Goal: Transaction & Acquisition: Download file/media

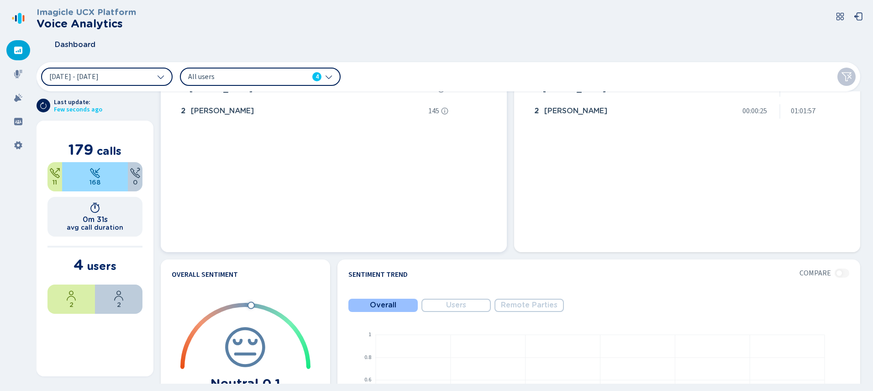
scroll to position [329, 0]
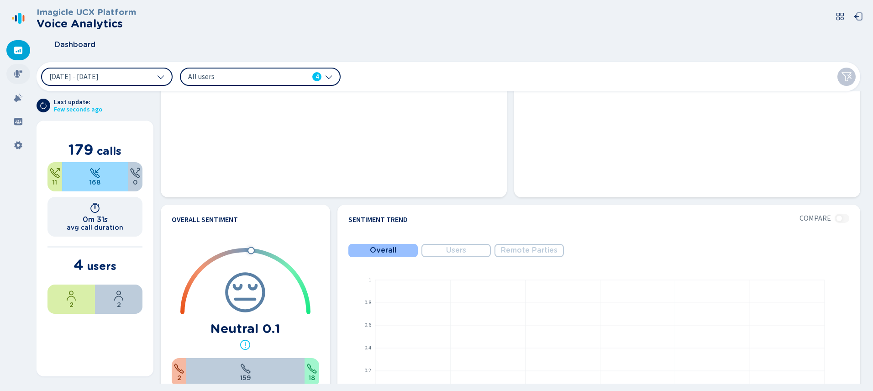
click at [16, 74] on icon at bounding box center [18, 73] width 9 height 9
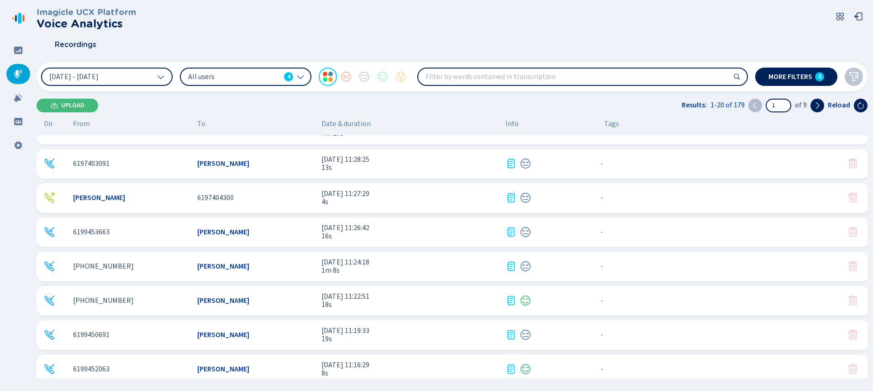
scroll to position [164, 0]
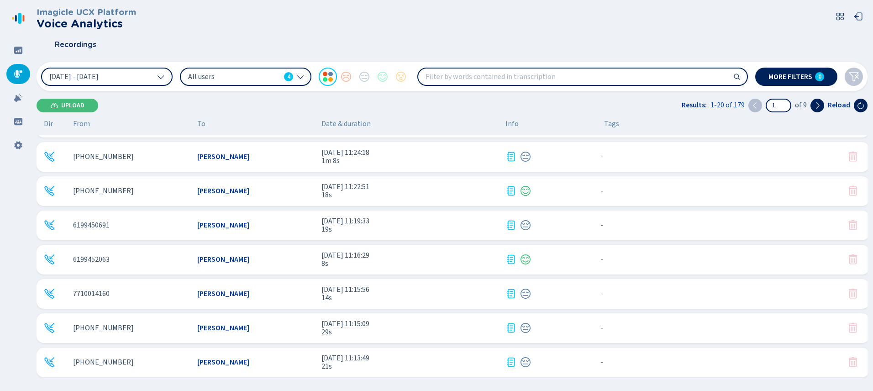
click at [432, 262] on span "8s" at bounding box center [410, 263] width 177 height 8
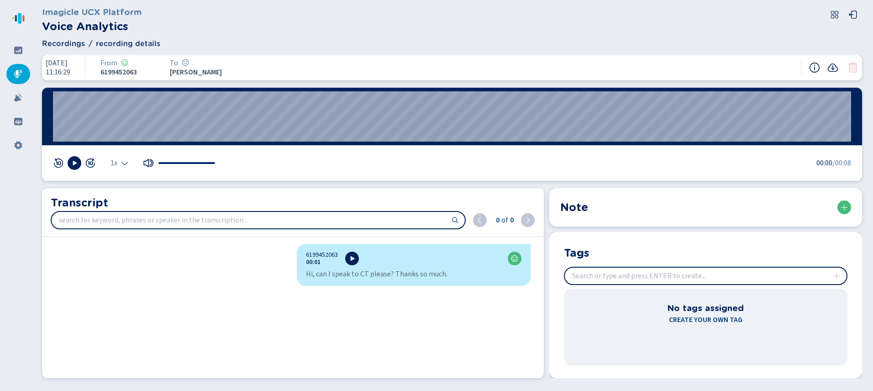
click at [19, 74] on icon at bounding box center [18, 73] width 9 height 9
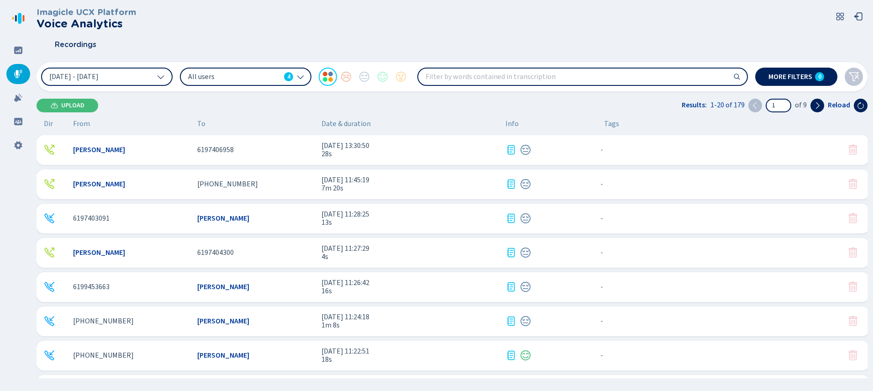
click at [333, 317] on span "[DATE] 11:24:18" at bounding box center [410, 317] width 177 height 8
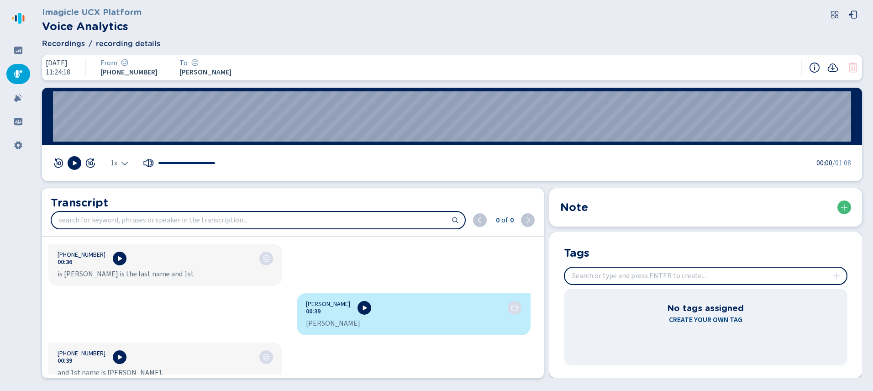
scroll to position [822, 0]
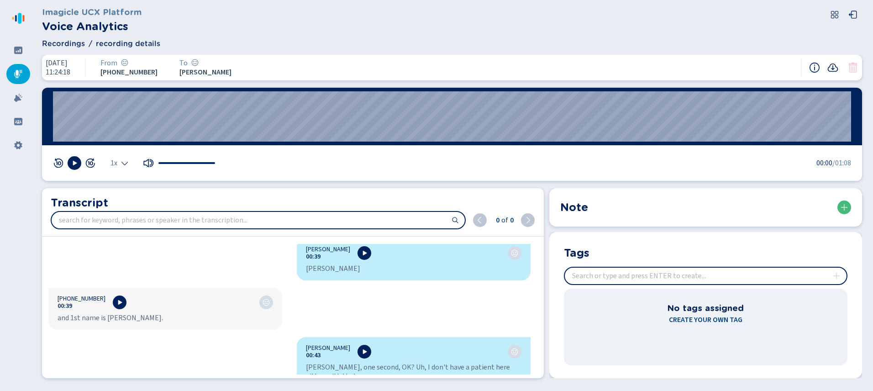
click at [14, 71] on icon at bounding box center [18, 73] width 9 height 9
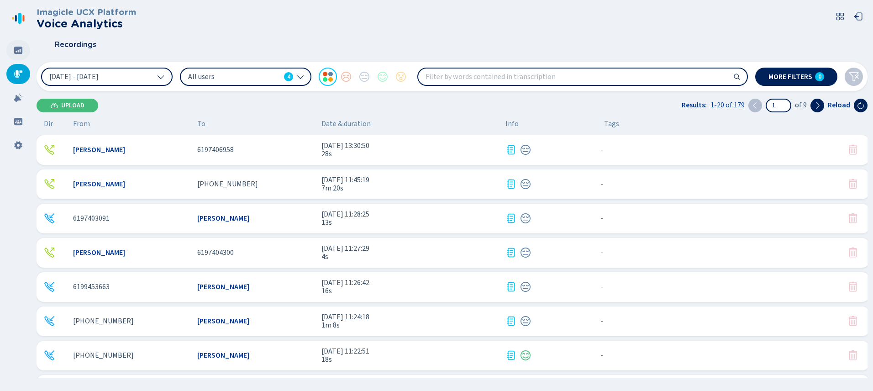
click at [19, 44] on div at bounding box center [18, 50] width 24 height 20
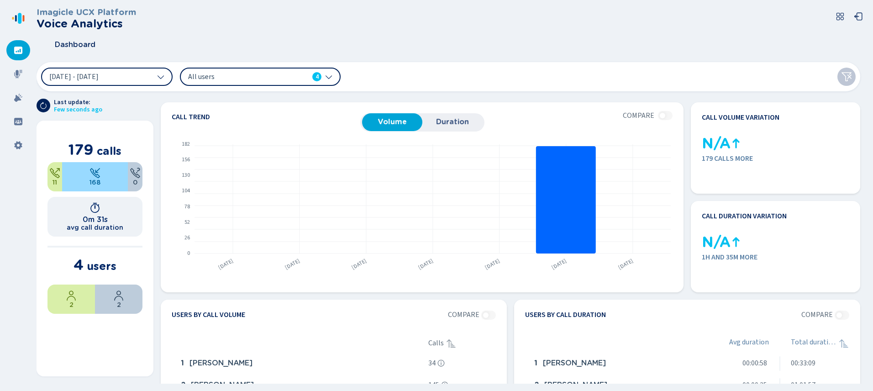
click at [838, 16] on icon at bounding box center [840, 16] width 9 height 9
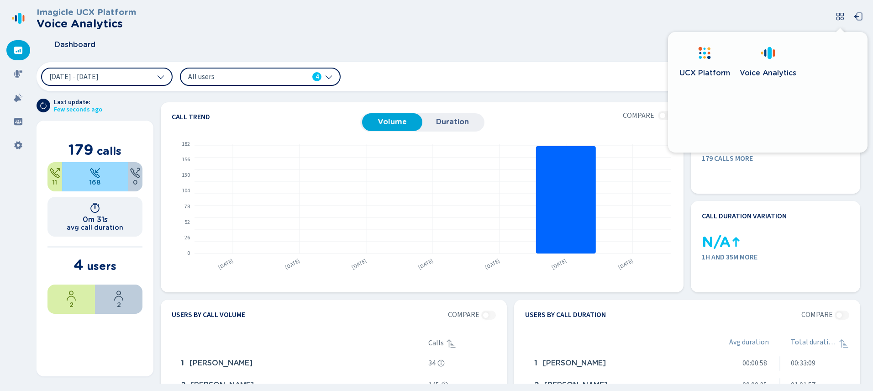
click at [702, 60] on div at bounding box center [704, 54] width 15 height 17
click at [16, 75] on icon at bounding box center [18, 74] width 8 height 8
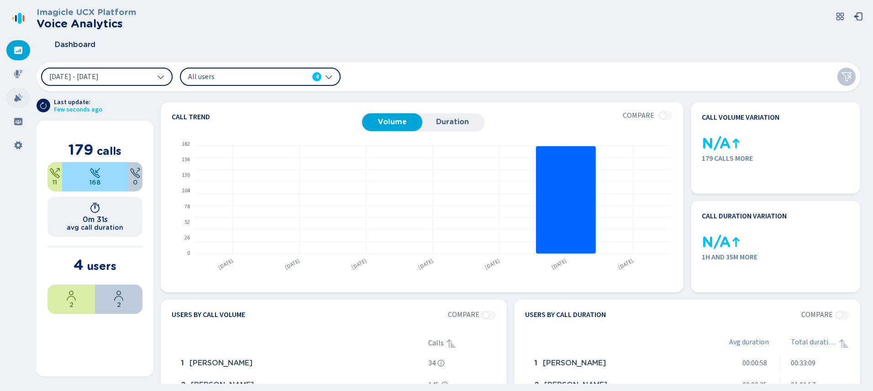
click at [16, 98] on icon at bounding box center [18, 98] width 8 height 8
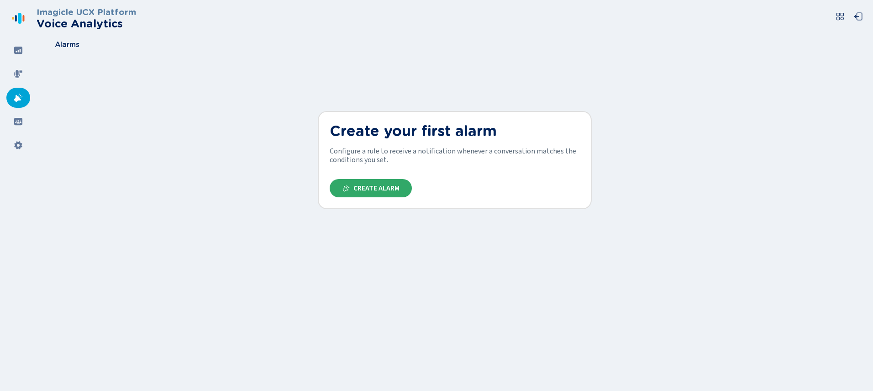
click at [367, 185] on span "Create Alarm" at bounding box center [377, 188] width 46 height 7
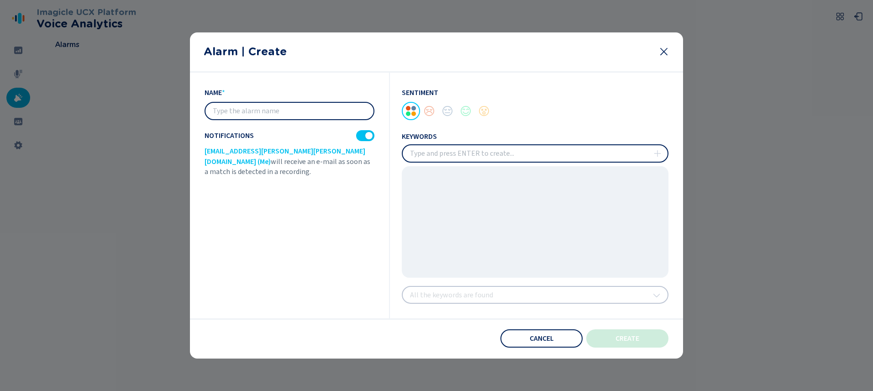
click at [301, 112] on input "text" at bounding box center [290, 111] width 168 height 16
click at [414, 148] on input "insert" at bounding box center [535, 153] width 265 height 16
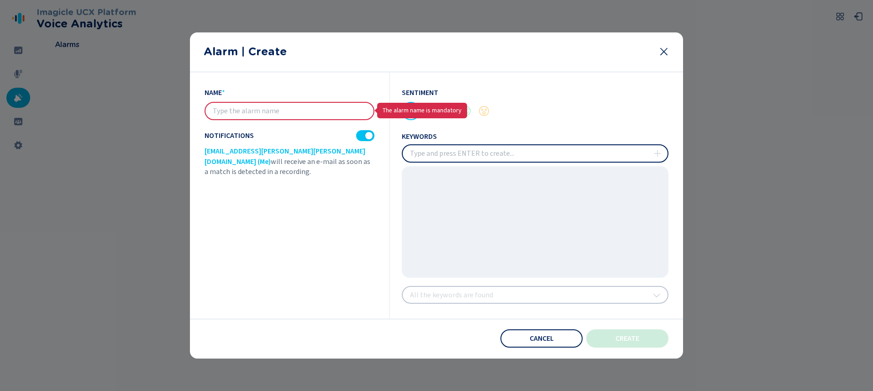
click at [423, 152] on input "insert" at bounding box center [535, 153] width 265 height 16
type input "alar"
click at [268, 111] on input "text" at bounding box center [290, 111] width 168 height 16
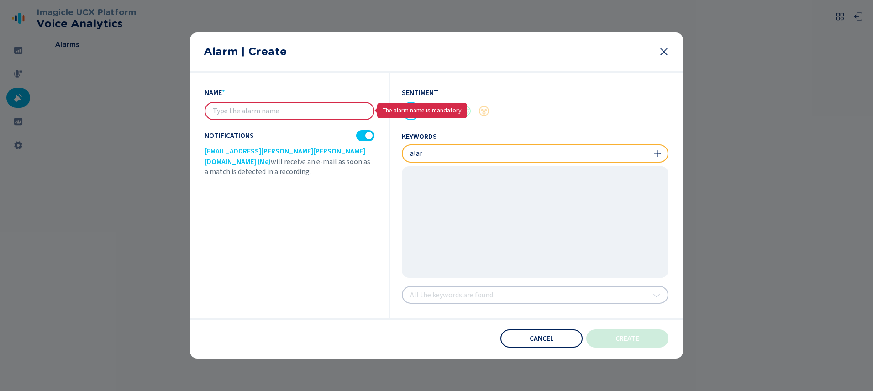
click at [268, 111] on input "text" at bounding box center [290, 111] width 168 height 16
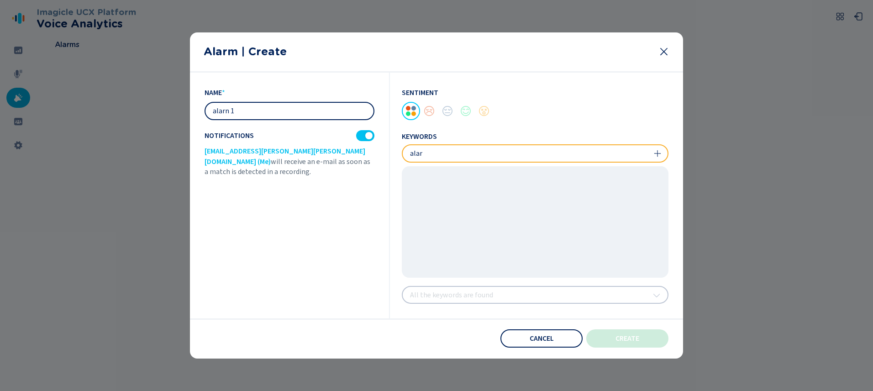
type input "alarn 1"
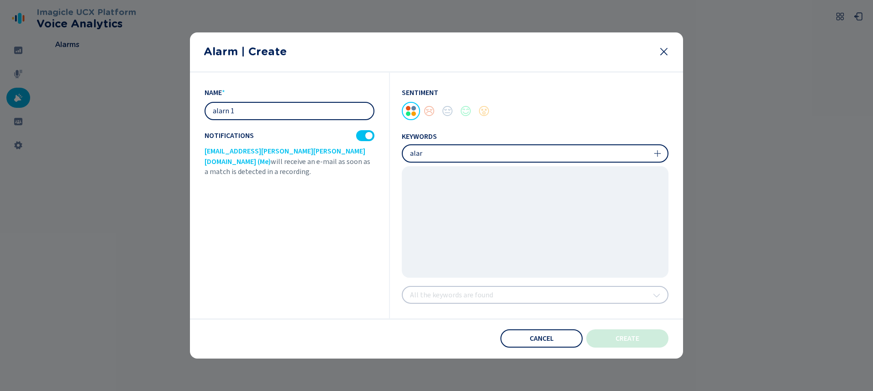
click at [425, 145] on input "insert" at bounding box center [535, 153] width 265 height 16
type input "r"
type input "c"
type input "blue"
click at [433, 112] on div at bounding box center [429, 111] width 18 height 18
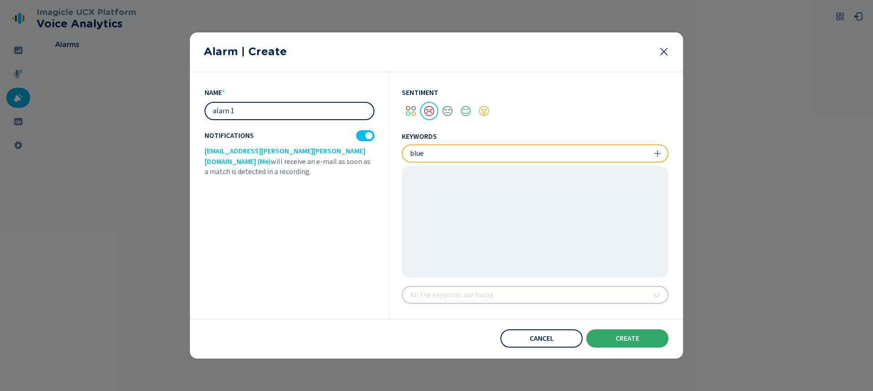
click at [638, 342] on span "create" at bounding box center [628, 338] width 24 height 7
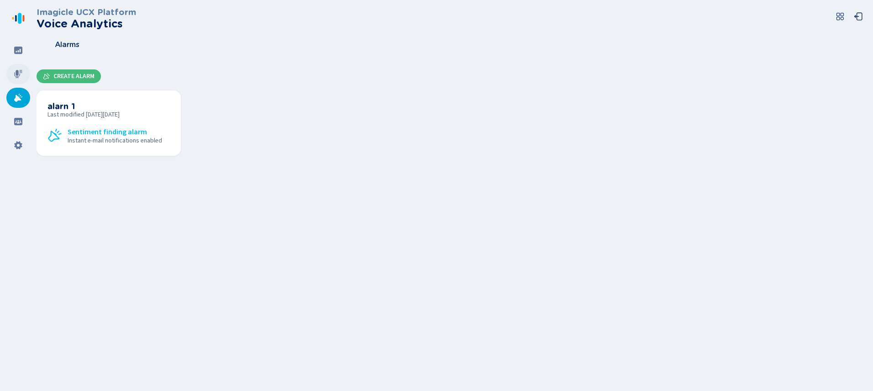
click at [19, 74] on icon at bounding box center [18, 74] width 8 height 8
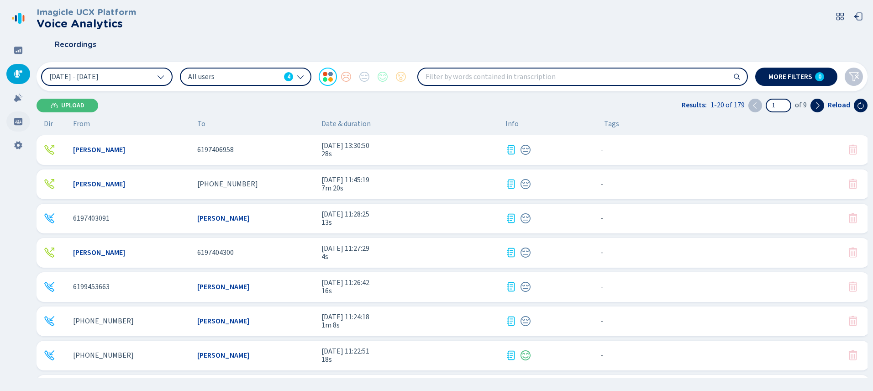
click at [16, 121] on icon at bounding box center [18, 121] width 9 height 9
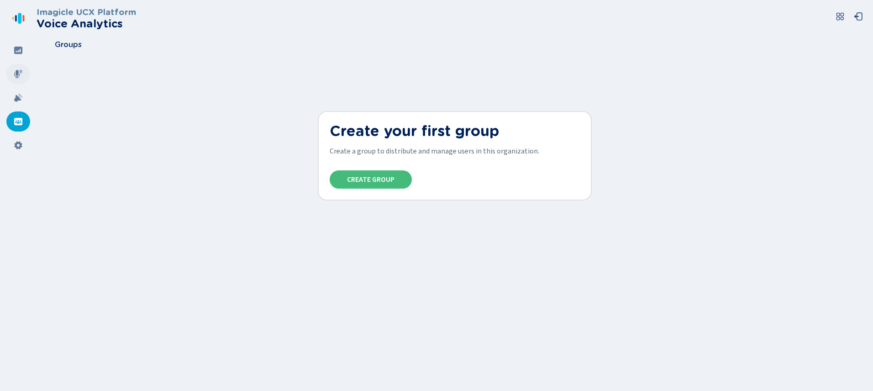
click at [16, 76] on icon at bounding box center [18, 74] width 8 height 8
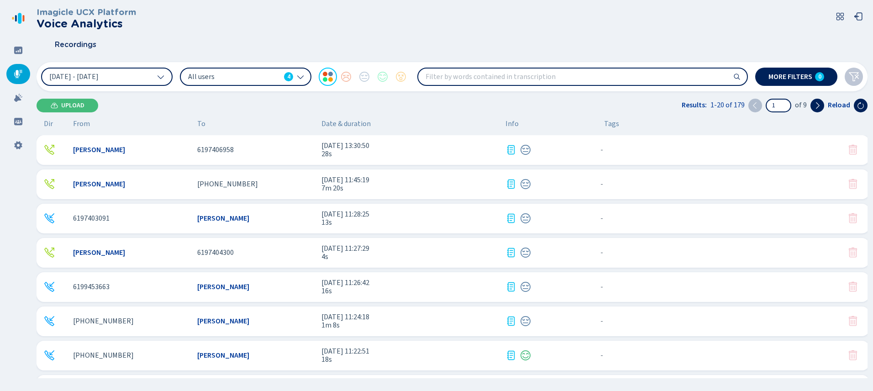
click at [430, 154] on span "28s" at bounding box center [410, 154] width 177 height 8
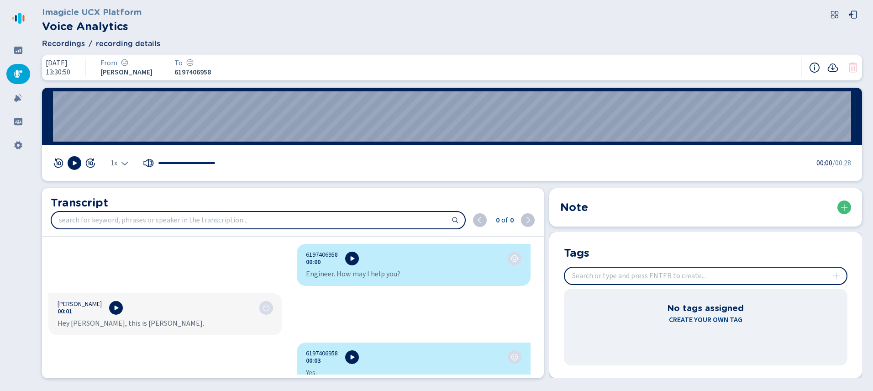
click at [695, 319] on span "Create your own tag" at bounding box center [706, 319] width 74 height 11
click at [696, 318] on span "Create your own tag" at bounding box center [706, 319] width 74 height 11
click at [850, 212] on div at bounding box center [719, 208] width 263 height 14
click at [848, 209] on icon at bounding box center [844, 207] width 7 height 7
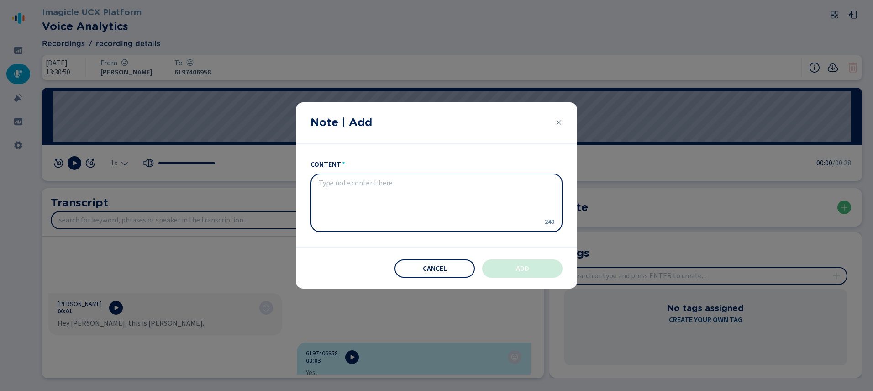
click at [365, 201] on textarea "content" at bounding box center [429, 203] width 221 height 48
type textarea "u"
click at [412, 261] on button "Cancel" at bounding box center [435, 268] width 80 height 18
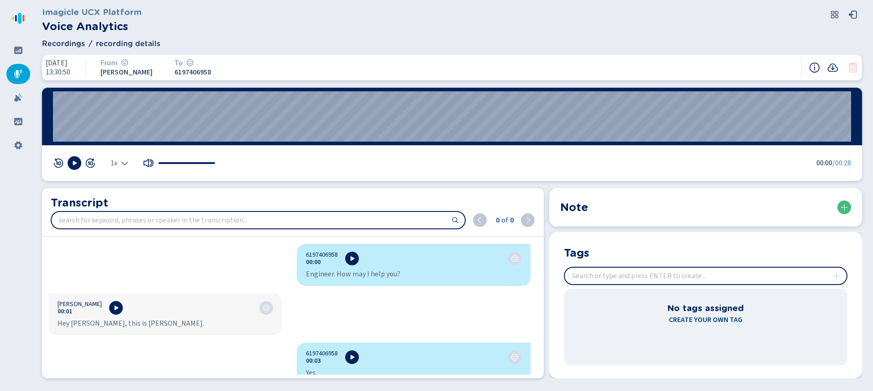
click at [174, 217] on input "search" at bounding box center [258, 220] width 413 height 16
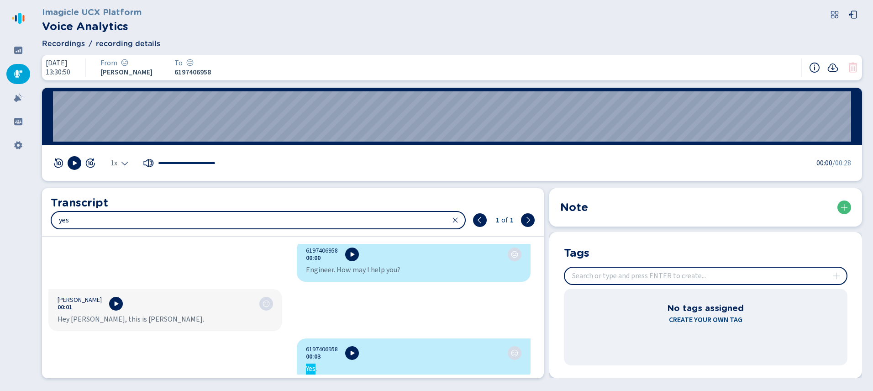
type input "yes"
click at [21, 55] on div at bounding box center [18, 50] width 24 height 20
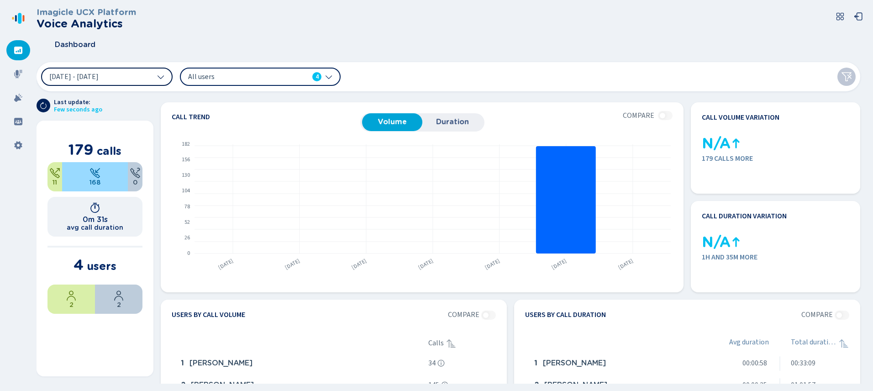
click at [130, 76] on button "[DATE] - [DATE]" at bounding box center [107, 77] width 132 height 18
click at [328, 78] on icon at bounding box center [328, 76] width 7 height 7
click at [18, 74] on icon at bounding box center [18, 74] width 8 height 8
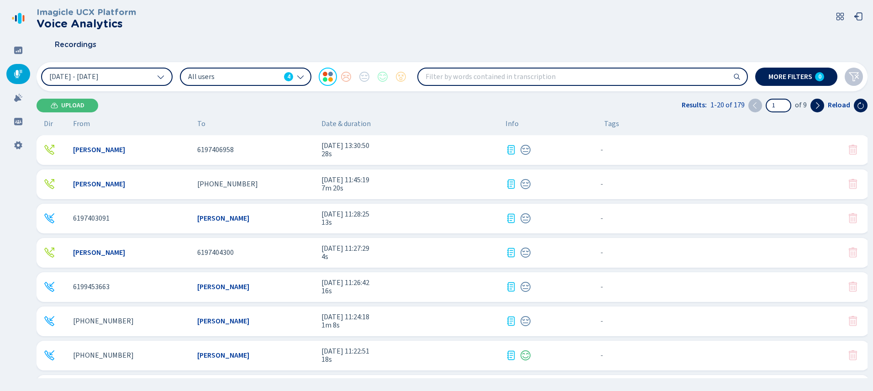
click at [521, 75] on input "search" at bounding box center [582, 77] width 329 height 16
type input "blue"
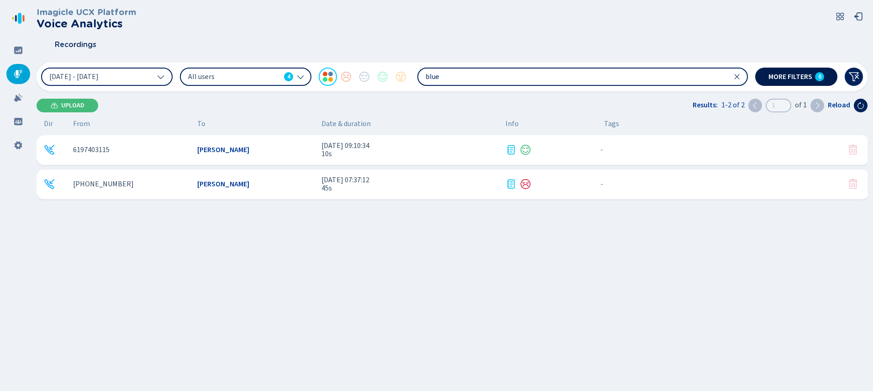
click at [806, 76] on span "More filters" at bounding box center [791, 76] width 44 height 7
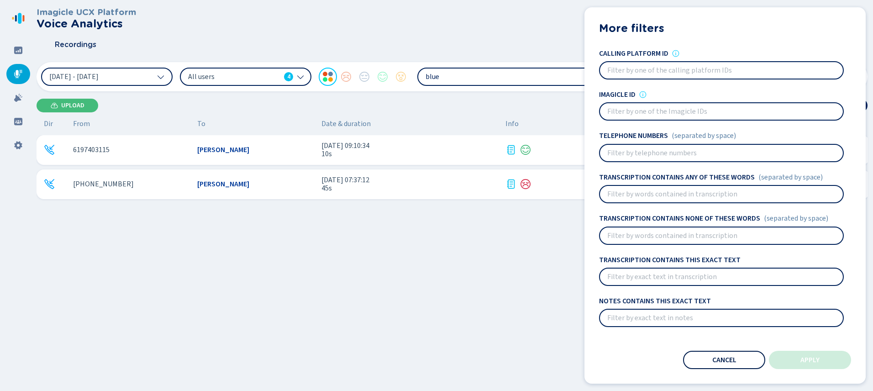
click at [721, 354] on button "Cancel" at bounding box center [724, 360] width 82 height 18
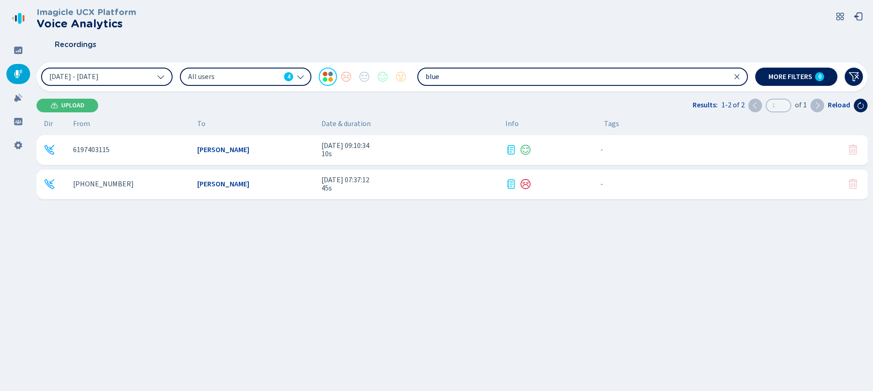
click at [256, 230] on div "6197403115 [PERSON_NAME] [DATE] 09:10:34 10s - {{hiddenTagsCount}} more [PHONE_…" at bounding box center [455, 244] width 837 height 219
click at [169, 229] on div "6197403115 [PERSON_NAME] [DATE] 09:10:34 10s - {{hiddenTagsCount}} more [PHONE_…" at bounding box center [455, 244] width 837 height 219
click at [228, 210] on div "6197403115 [PERSON_NAME] [DATE] 09:10:34 10s - {{hiddenTagsCount}} more [PHONE_…" at bounding box center [455, 244] width 837 height 219
click at [227, 208] on div "6197403115 [PERSON_NAME] [DATE] 09:10:34 10s - {{hiddenTagsCount}} more [PHONE_…" at bounding box center [455, 244] width 837 height 219
click at [18, 122] on icon at bounding box center [18, 121] width 9 height 9
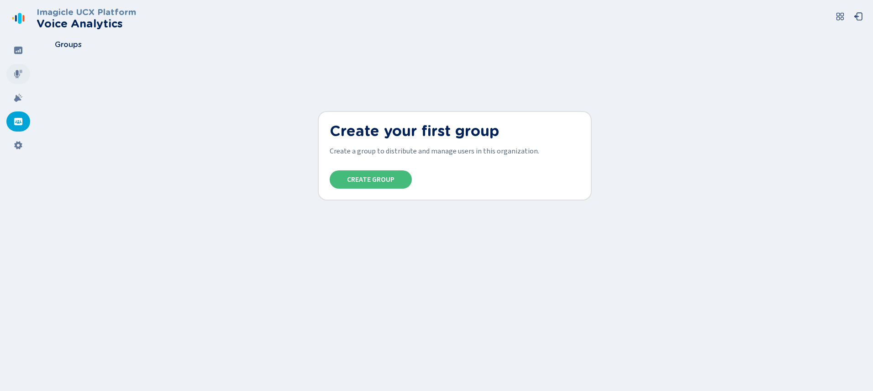
click at [19, 77] on icon at bounding box center [18, 73] width 9 height 9
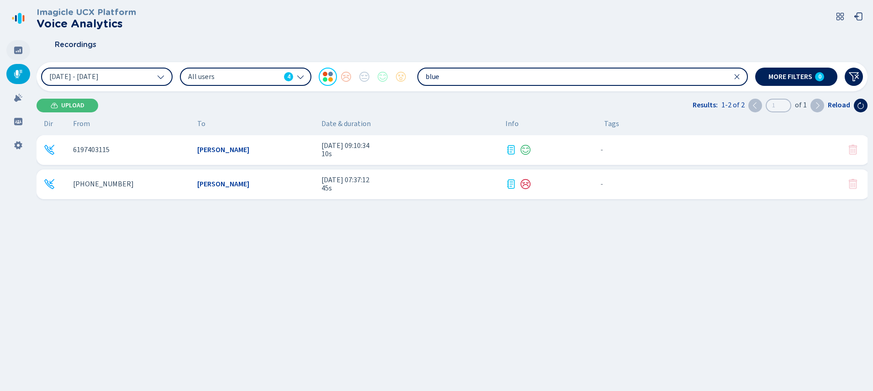
click at [21, 52] on icon at bounding box center [18, 50] width 8 height 7
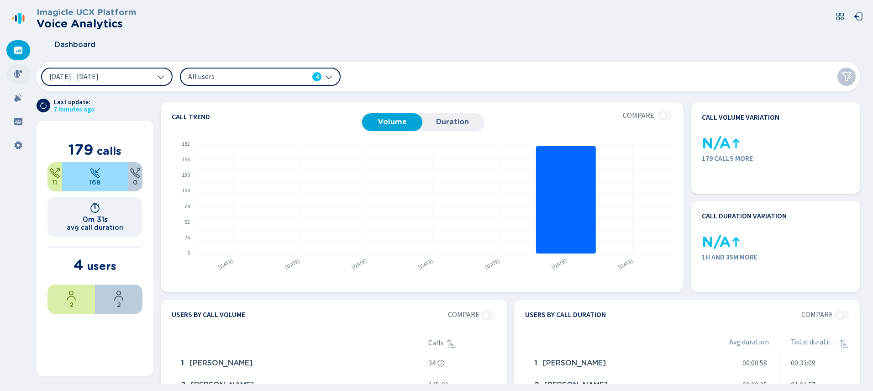
click at [16, 74] on icon at bounding box center [18, 74] width 8 height 8
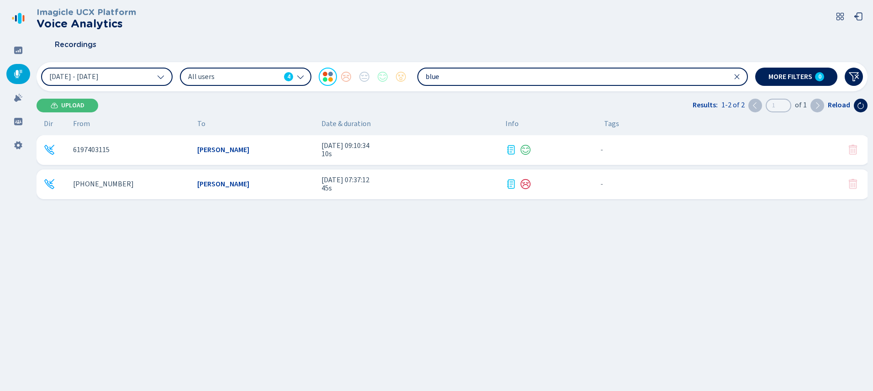
drag, startPoint x: 445, startPoint y: 77, endPoint x: 328, endPoint y: 59, distance: 118.3
click at [328, 59] on div "Imagicle UCX Platform Voice Analytics Recordings [DATE] - [DATE] All users 4 bl…" at bounding box center [452, 193] width 831 height 386
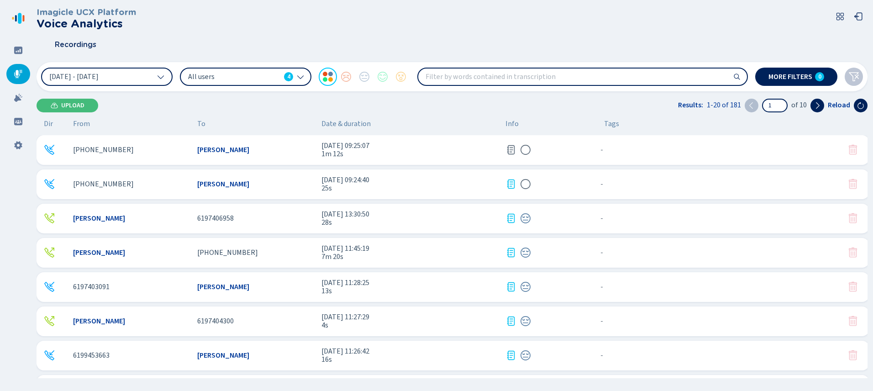
click at [107, 217] on span "[PERSON_NAME]" at bounding box center [99, 218] width 52 height 8
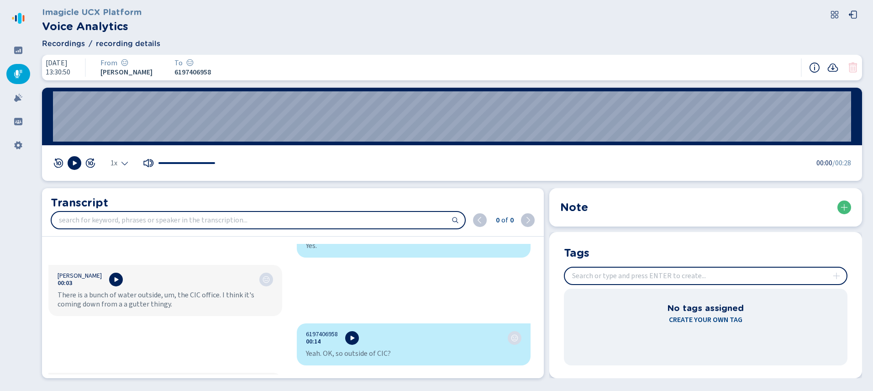
scroll to position [129, 0]
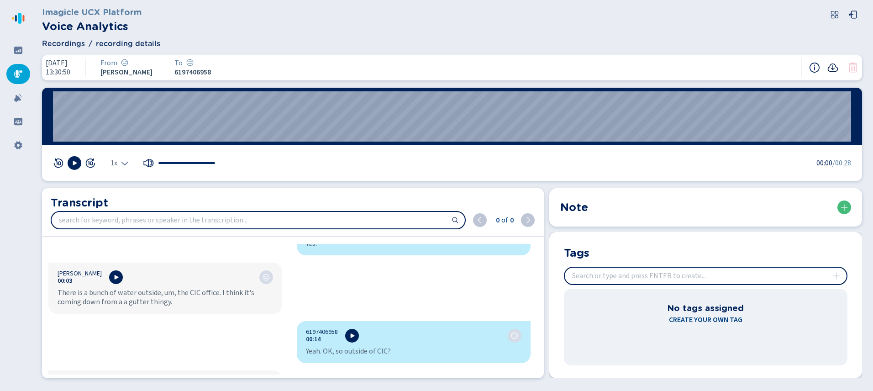
click at [833, 69] on icon at bounding box center [833, 67] width 11 height 8
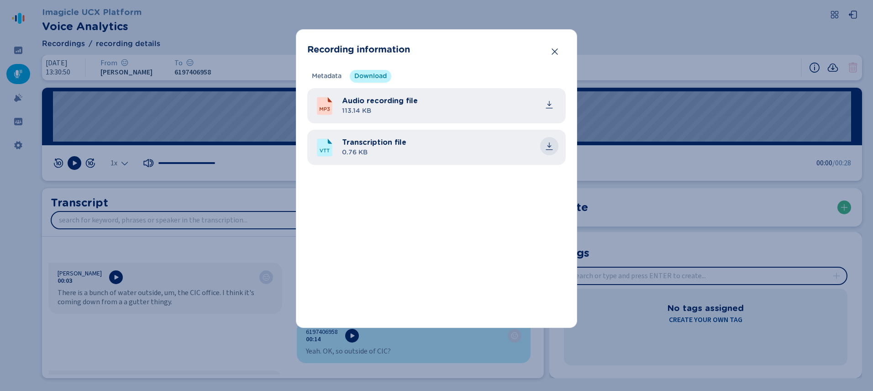
click at [550, 146] on icon "common.download" at bounding box center [549, 146] width 9 height 9
click at [553, 50] on icon "Close" at bounding box center [555, 51] width 6 height 6
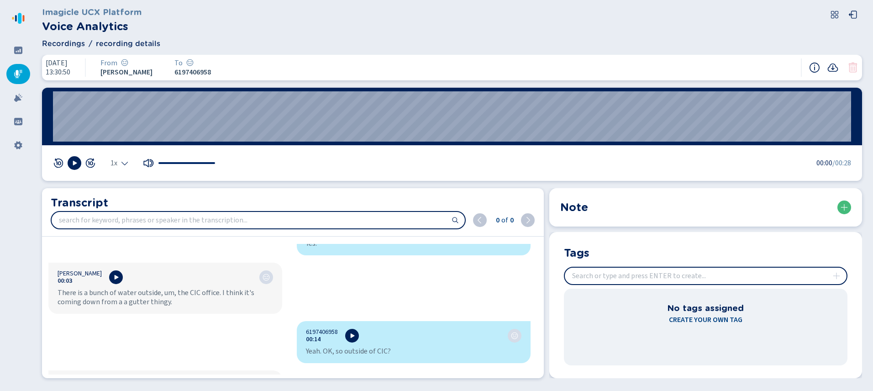
click at [422, 180] on div "1x 00:00 /00:28" at bounding box center [452, 163] width 820 height 36
